Goal: Transaction & Acquisition: Book appointment/travel/reservation

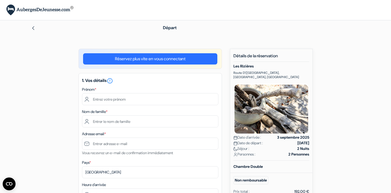
click at [153, 61] on link "Réservez plus vite en vous connectant" at bounding box center [150, 58] width 134 height 11
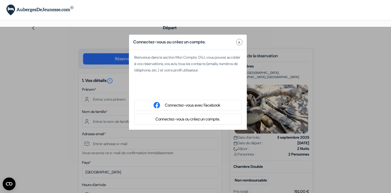
click at [182, 120] on button "Connectez-vous ou créez un compte." at bounding box center [188, 119] width 68 height 7
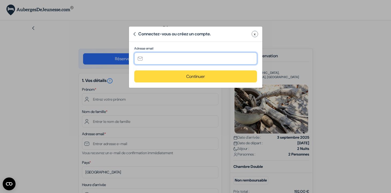
click at [158, 60] on input "text" at bounding box center [195, 58] width 123 height 12
type input "[EMAIL_ADDRESS][DOMAIN_NAME]"
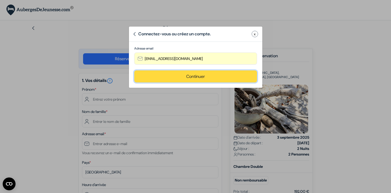
click at [200, 78] on button "Continuer" at bounding box center [195, 76] width 123 height 12
type input "[EMAIL_ADDRESS][DOMAIN_NAME]"
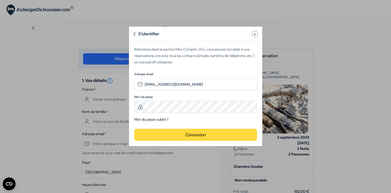
click at [190, 134] on button "Connexion" at bounding box center [195, 135] width 123 height 12
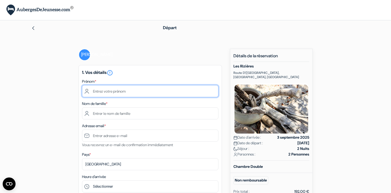
click at [127, 93] on input "text" at bounding box center [150, 91] width 136 height 12
type input "Jérémie"
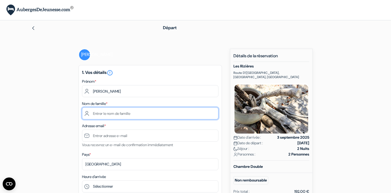
type input "Abt"
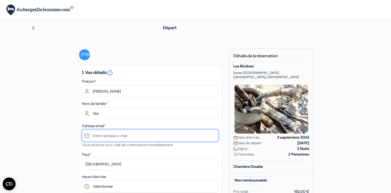
type input "[EMAIL_ADDRESS][DOMAIN_NAME]"
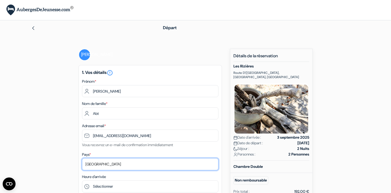
select select "fr"
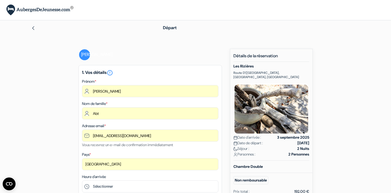
type input "0623586059"
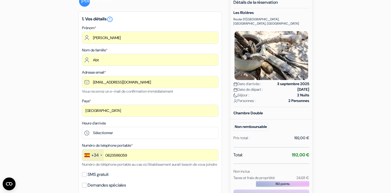
scroll to position [84, 0]
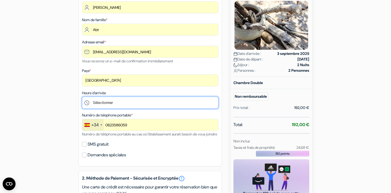
click at [111, 105] on select "Sélectionner 15:00 16:00 17:00 18:00 19:00 20:00" at bounding box center [150, 103] width 136 height 12
select select "15"
click at [82, 97] on select "Sélectionner 15:00 16:00 17:00 18:00 19:00 20:00" at bounding box center [150, 103] width 136 height 12
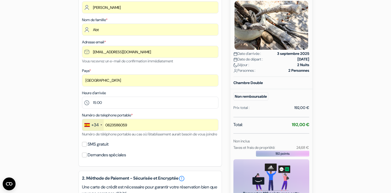
click at [100, 126] on div "+34" at bounding box center [92, 125] width 21 height 12
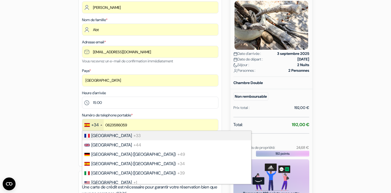
click at [99, 138] on span "[GEOGRAPHIC_DATA]" at bounding box center [111, 136] width 40 height 6
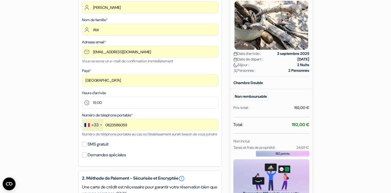
click at [65, 129] on div "add_box Les Rizières Route D\'Arles, Les Saintes-Maries-de-la-Mer, France Détai…" at bounding box center [195, 167] width 353 height 405
click at [83, 147] on input "SMS gratuit" at bounding box center [84, 144] width 5 height 5
checkbox input "true"
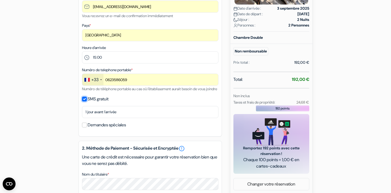
scroll to position [130, 0]
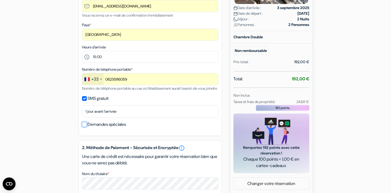
click at [84, 127] on input "Demandes spéciales" at bounding box center [84, 124] width 5 height 5
checkbox input "true"
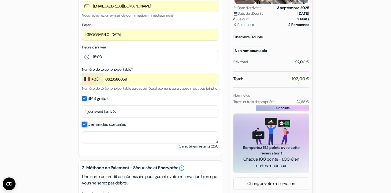
scroll to position [171, 0]
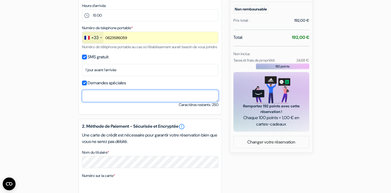
click at [146, 101] on textarea "Nom du titulaire *" at bounding box center [150, 96] width 136 height 12
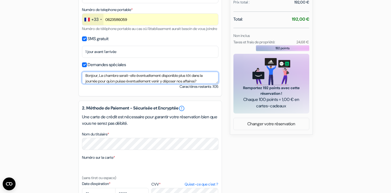
scroll to position [210, 0]
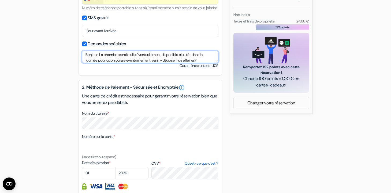
type textarea "Bonjour, La chambre serait-elle éventuellement disponible plus tôt dans la jour…"
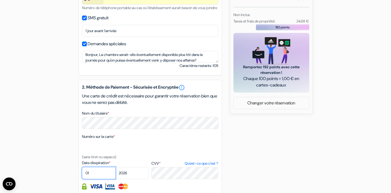
select select "06"
select select "2027"
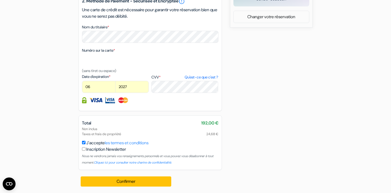
scroll to position [304, 0]
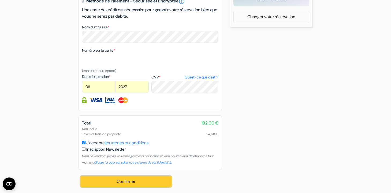
click at [131, 182] on button "Confirmer Loading..." at bounding box center [126, 181] width 91 height 10
